Goal: Information Seeking & Learning: Learn about a topic

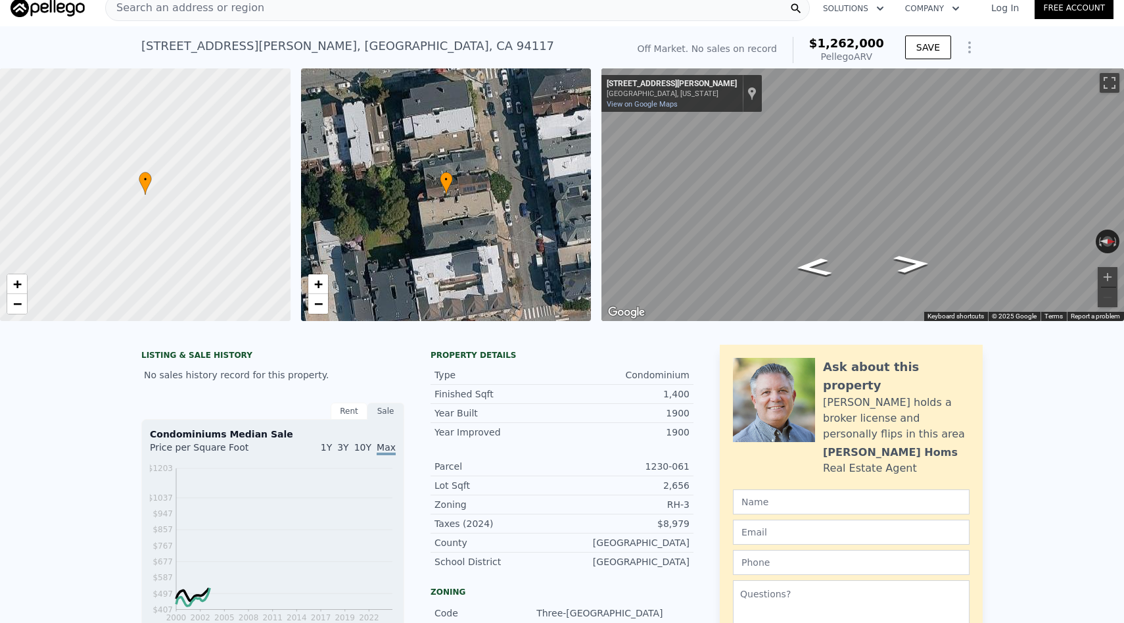
scroll to position [10, 0]
click at [454, 15] on div "Search an address or region" at bounding box center [457, 8] width 705 height 26
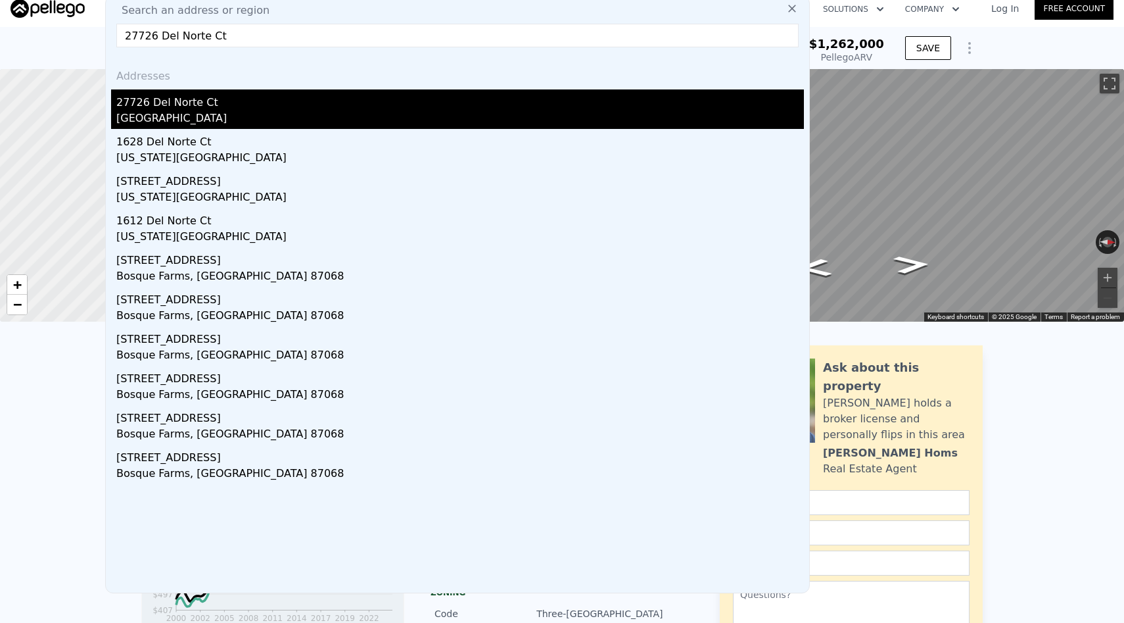
type input "27726 Del Norte Ct"
click at [308, 108] on div "27726 Del Norte Ct" at bounding box center [460, 99] width 688 height 21
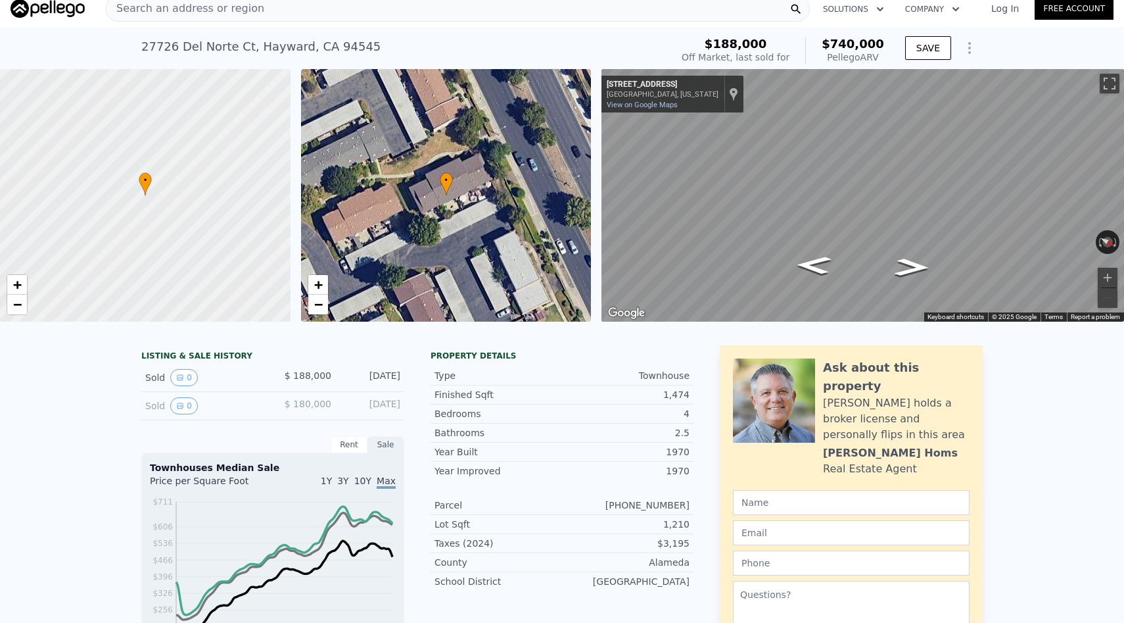
click at [514, 15] on div "Search an address or region" at bounding box center [457, 8] width 705 height 26
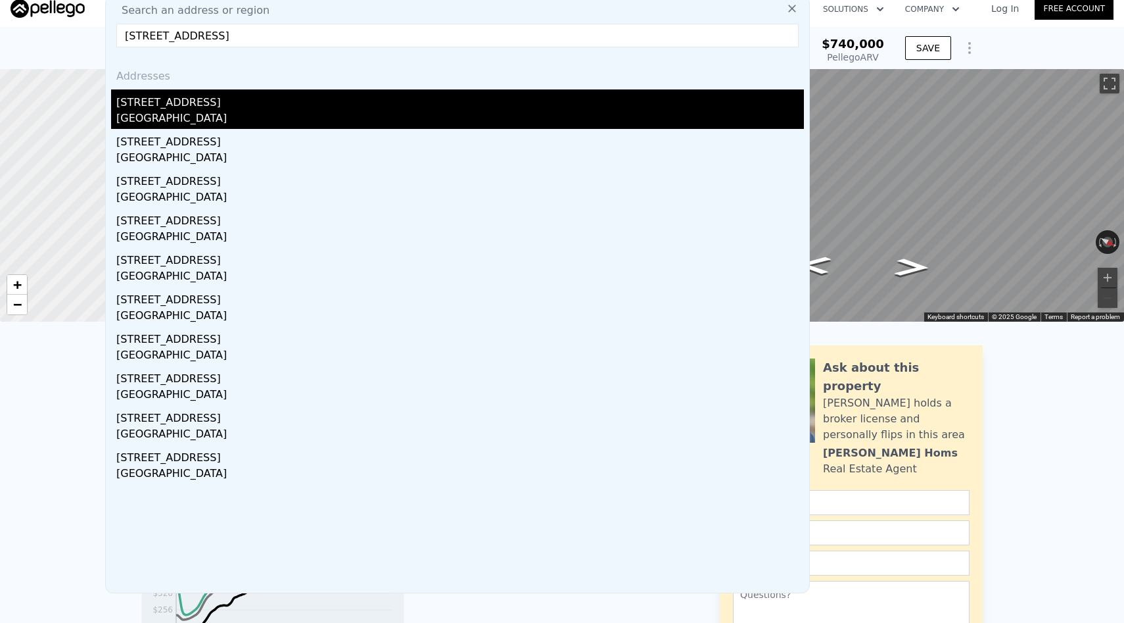
type input "[STREET_ADDRESS]"
click at [456, 100] on div "[STREET_ADDRESS]" at bounding box center [460, 99] width 688 height 21
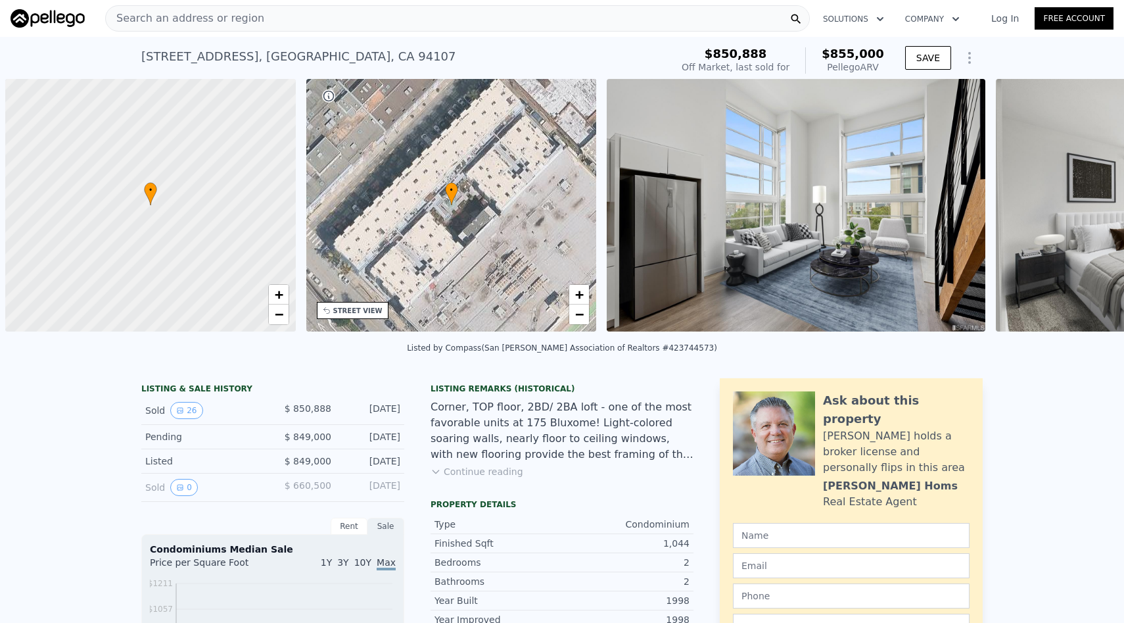
scroll to position [0, 5]
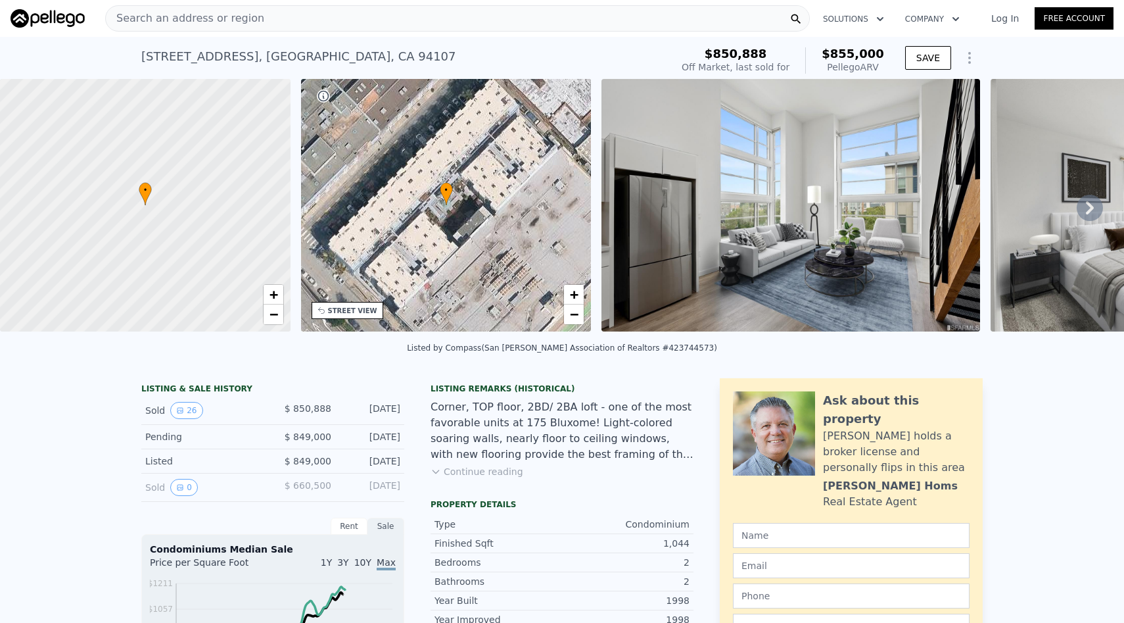
click at [380, 17] on div "Search an address or region" at bounding box center [457, 18] width 705 height 26
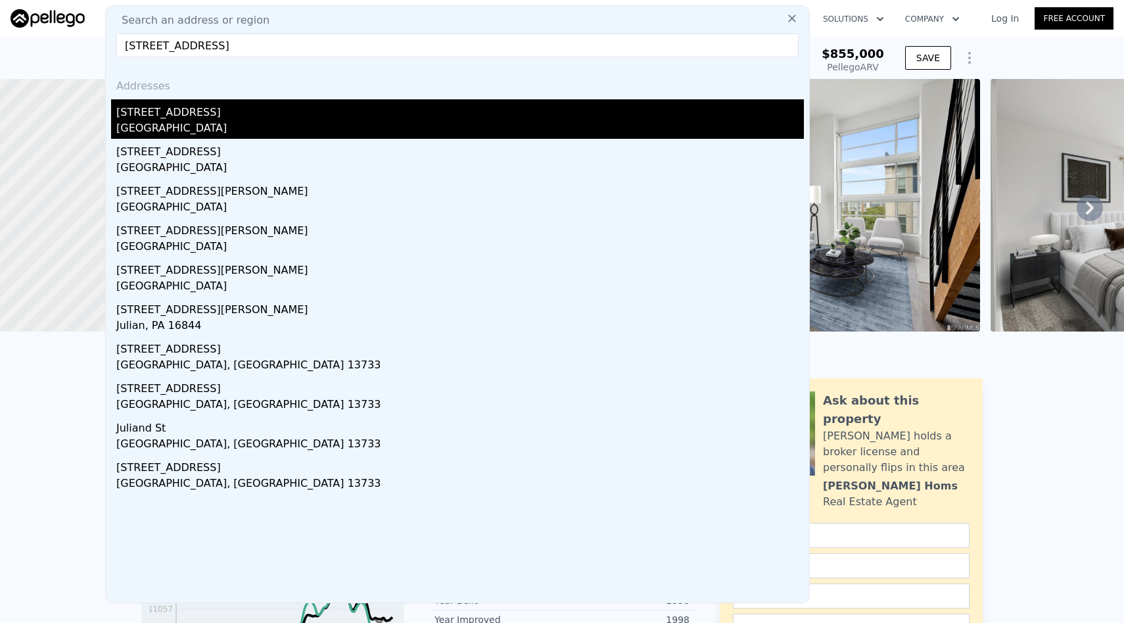
type input "843 East Julian Street"
click at [309, 124] on div "San Jose, CA 95112" at bounding box center [460, 129] width 688 height 18
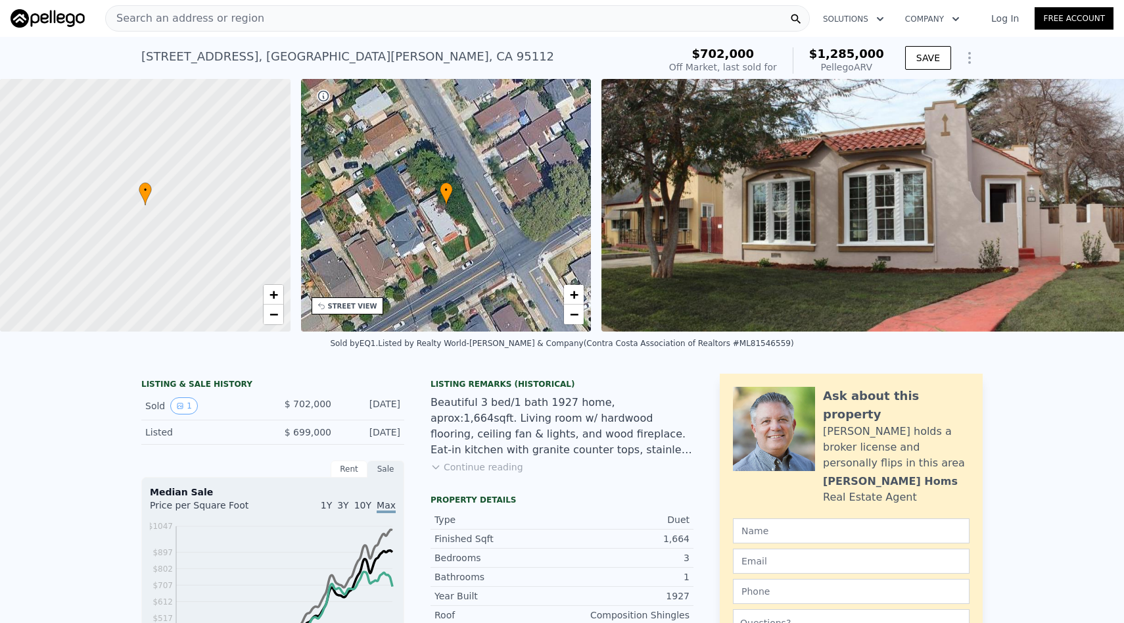
click at [301, 62] on div "843 E Julian Street , San Jose , CA 95112" at bounding box center [347, 56] width 413 height 18
copy div "843 E Julian Street , San Jose , CA 95112 Sold Feb 2016 for $702k (~ARV $1.285m…"
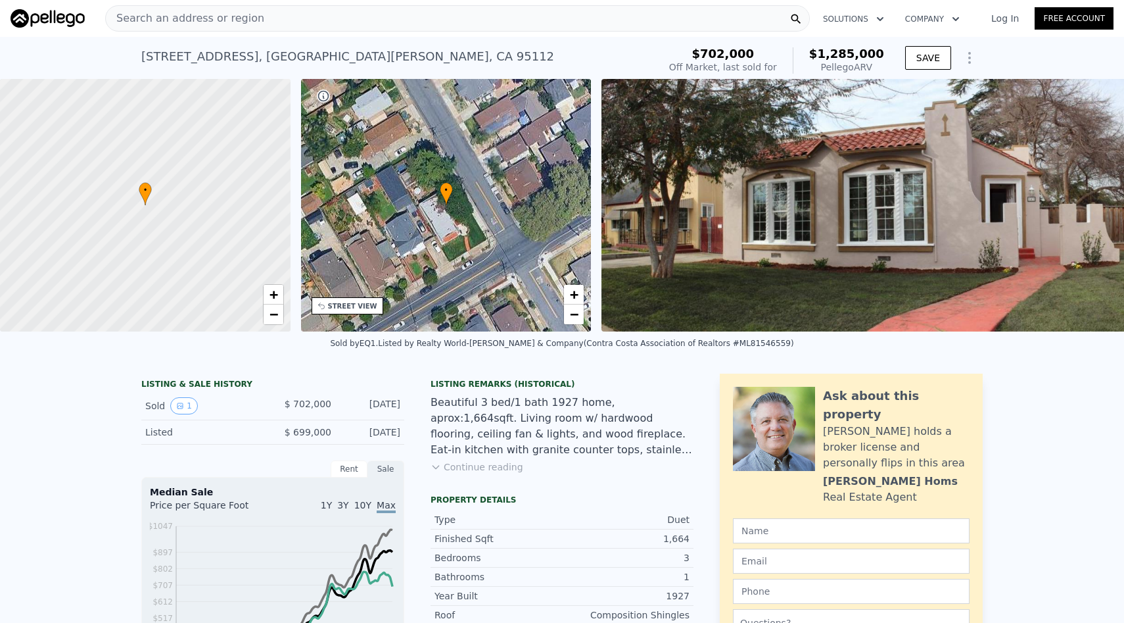
click at [422, 18] on div "Search an address or region" at bounding box center [457, 18] width 705 height 26
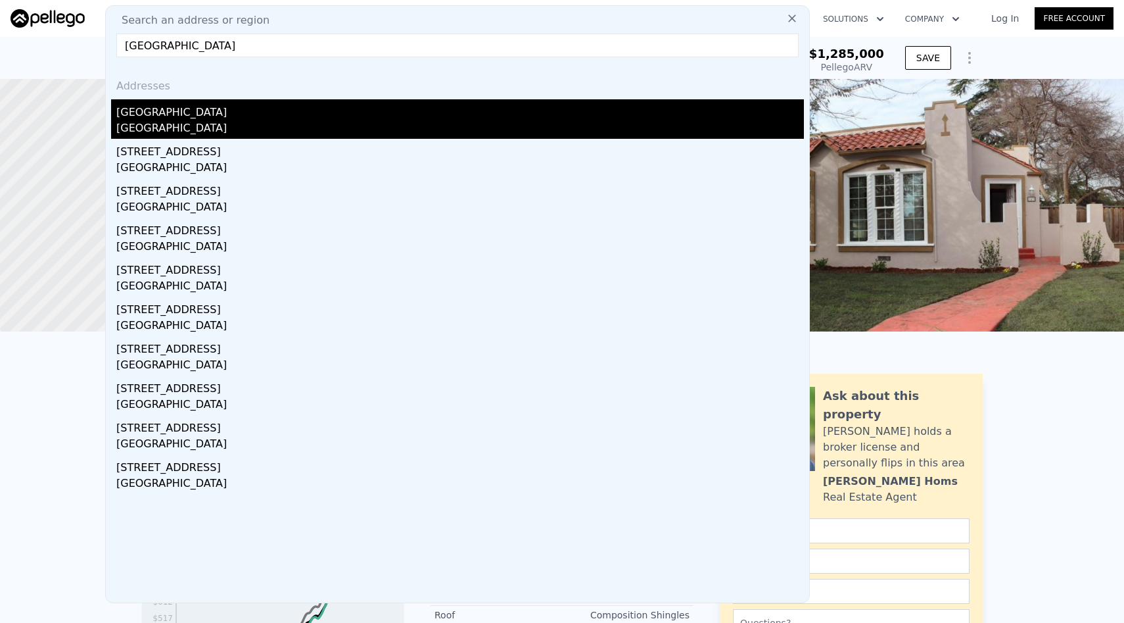
type input "524 LAUSANNE AVE"
click at [299, 126] on div "Daly City, CA 94014" at bounding box center [460, 129] width 688 height 18
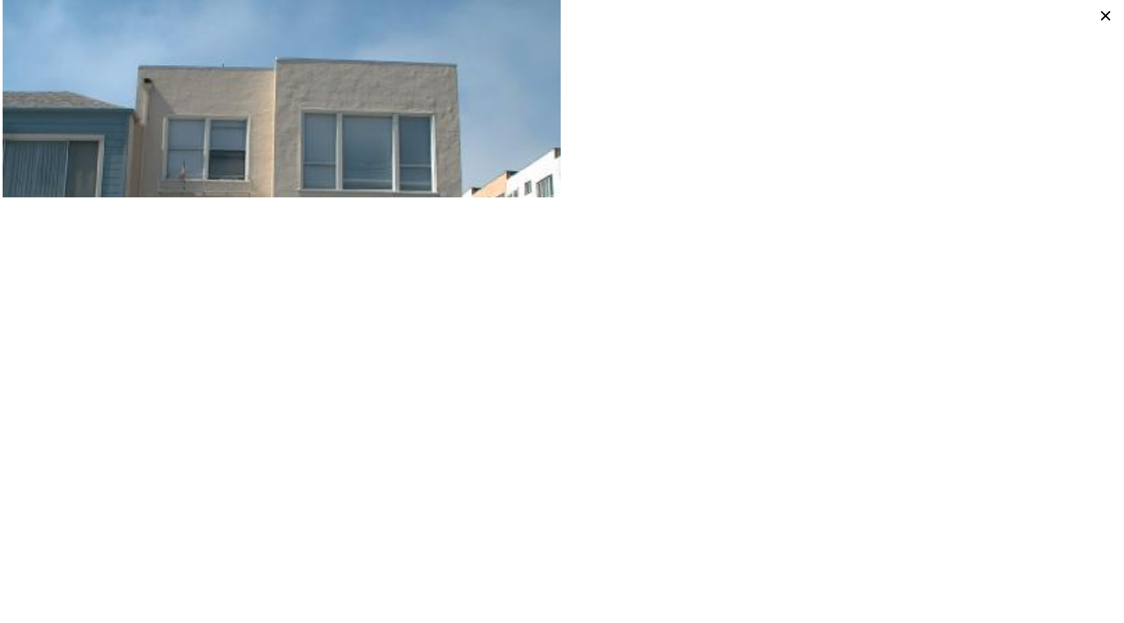
type input "3"
type input "0"
type input "3"
type input "1346"
type input "2316"
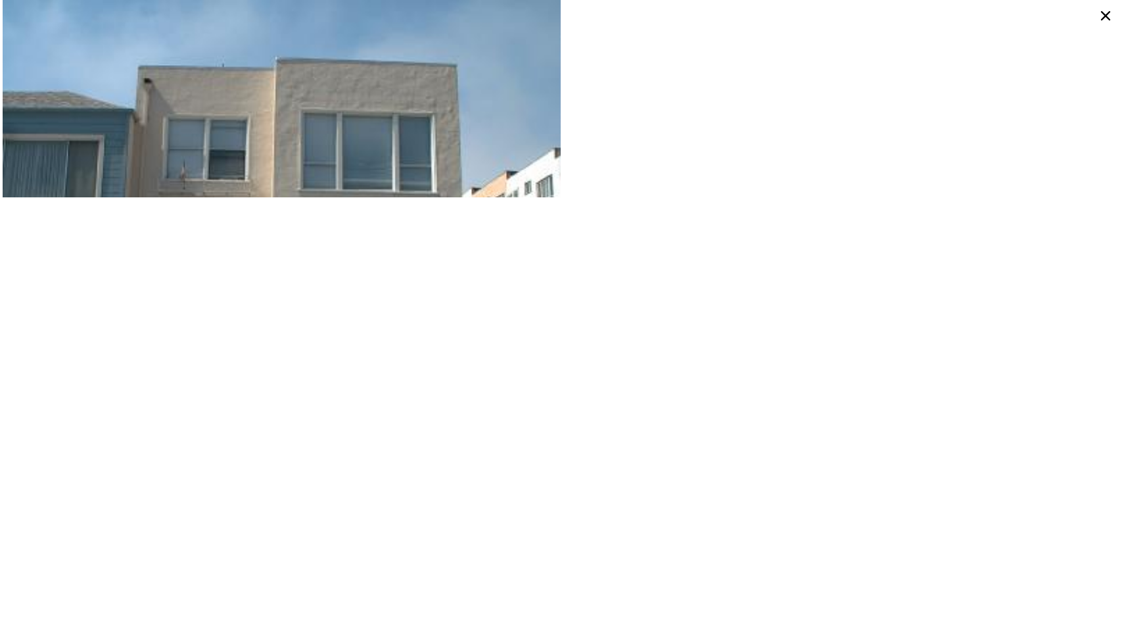
type input "4140"
type input "12500"
type input "$ 1,285,000"
type input "8"
type input "$ 433,792"
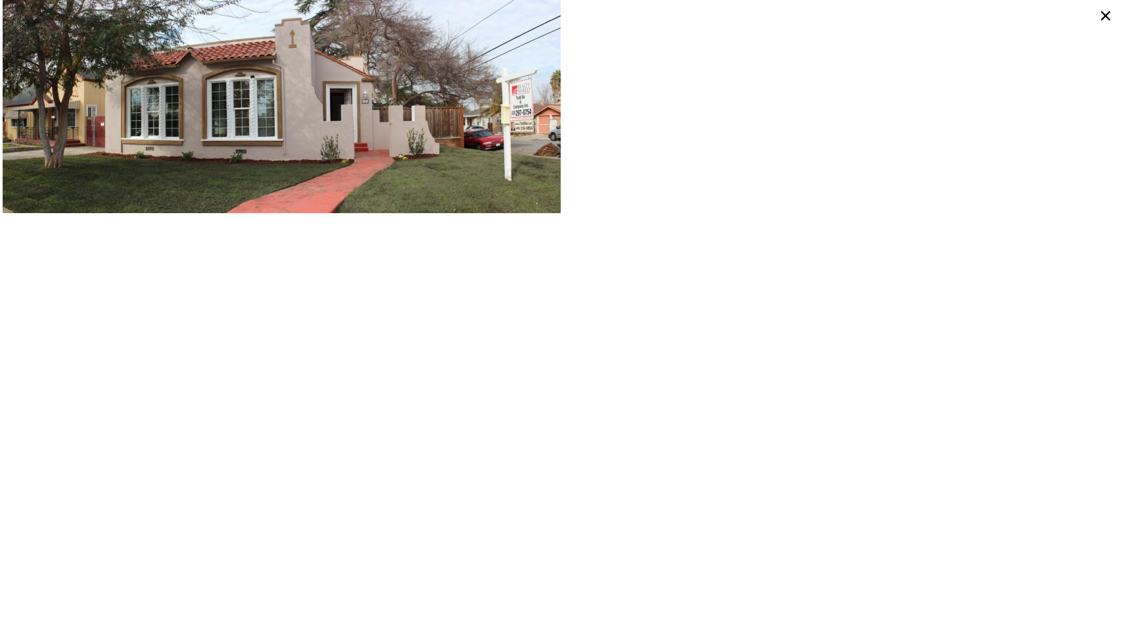
type input "1"
type input "2"
type input "1"
type input "2"
type input "851"
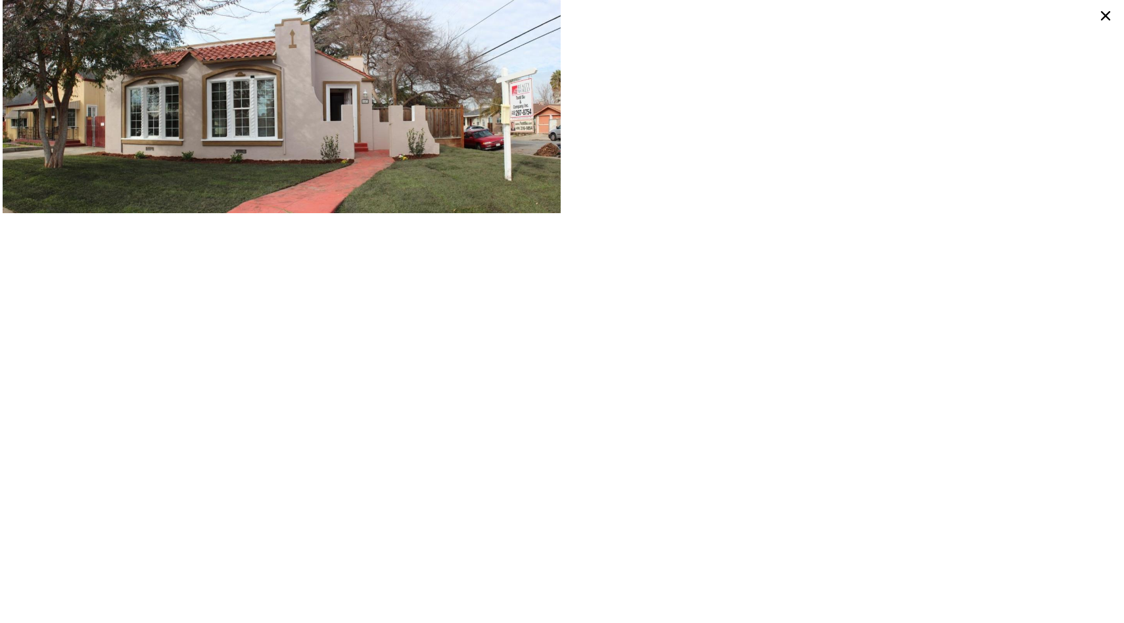
type input "1398"
type input "42959"
type input "$ 855,000"
type input "5"
type input "-$ 103,124"
